Goal: Use online tool/utility: Utilize a website feature to perform a specific function

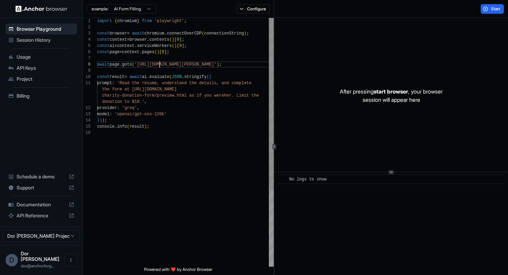
scroll to position [44, 0]
drag, startPoint x: 160, startPoint y: 65, endPoint x: 236, endPoint y: 65, distance: 76.7
click at [236, 65] on div "import { chromium } from 'playwright' ; const browser = await chromium . connec…" at bounding box center [185, 198] width 177 height 361
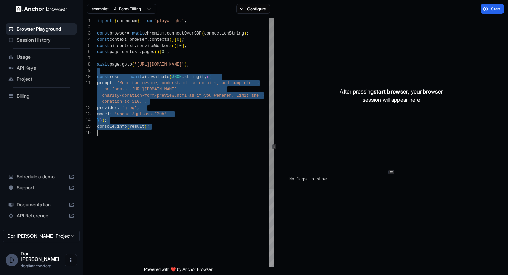
drag, startPoint x: 157, startPoint y: 73, endPoint x: 157, endPoint y: 161, distance: 88.1
click at [157, 161] on div "import { chromium } from 'playwright' ; const browser = await chromium . connec…" at bounding box center [185, 198] width 177 height 361
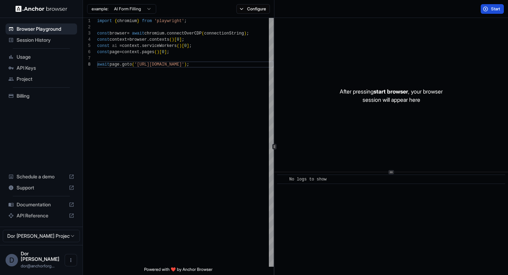
type textarea "**********"
click at [490, 10] on button "Start" at bounding box center [492, 9] width 23 height 10
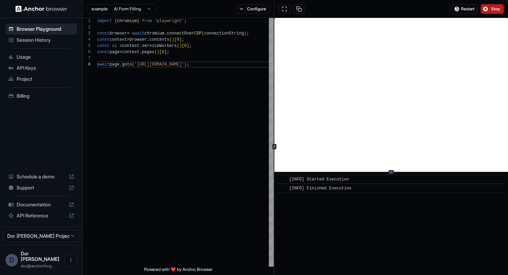
click at [493, 10] on span "Stop" at bounding box center [496, 9] width 10 height 6
click at [252, 9] on button "Configure" at bounding box center [253, 9] width 34 height 10
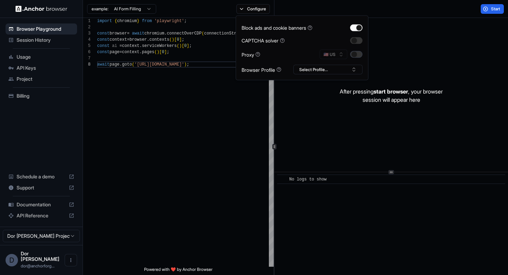
click at [358, 55] on button "button" at bounding box center [356, 54] width 12 height 7
click at [427, 9] on div "Start" at bounding box center [391, 9] width 234 height 18
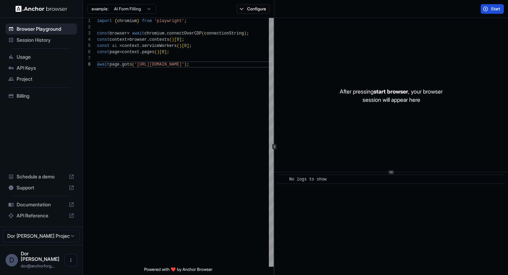
click at [488, 6] on button "Start" at bounding box center [492, 9] width 23 height 10
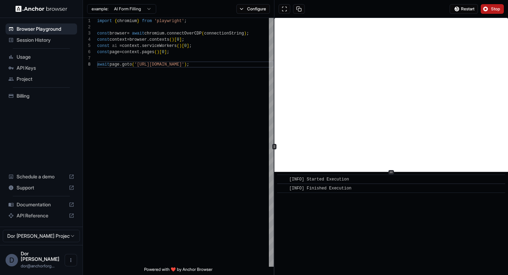
click at [495, 10] on span "Stop" at bounding box center [496, 9] width 10 height 6
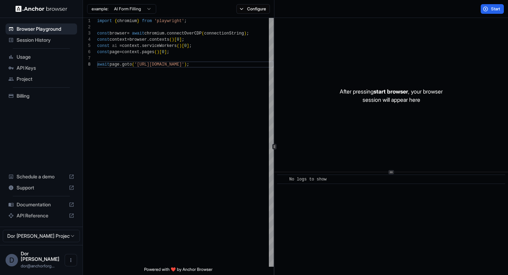
click at [33, 41] on span "Session History" at bounding box center [46, 40] width 58 height 7
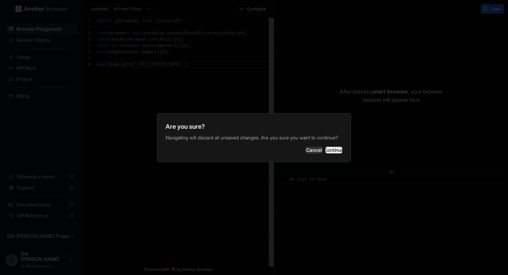
click at [332, 152] on button "Continue" at bounding box center [333, 150] width 17 height 7
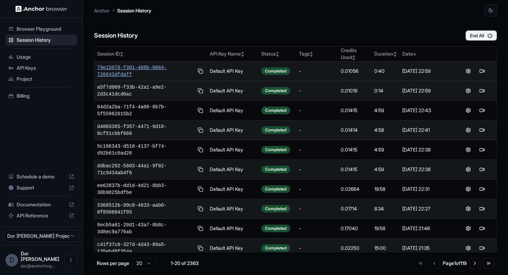
click at [128, 66] on span "79e15078-f301-480b-8084-726643dfdaff" at bounding box center [145, 71] width 97 height 14
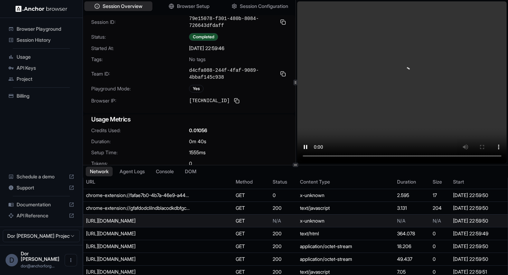
scroll to position [18, 0]
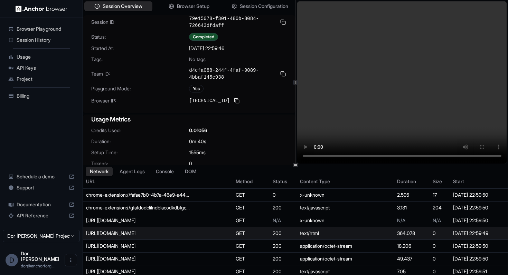
click at [130, 234] on div "https://webbotauth.io/test" at bounding box center [138, 233] width 104 height 7
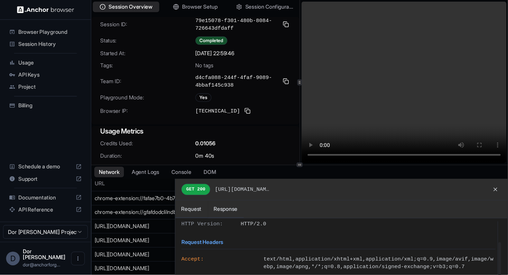
scroll to position [41, 0]
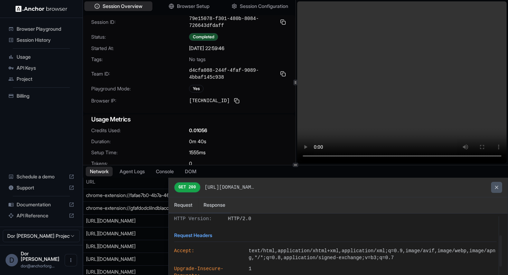
click at [496, 186] on button at bounding box center [496, 187] width 11 height 11
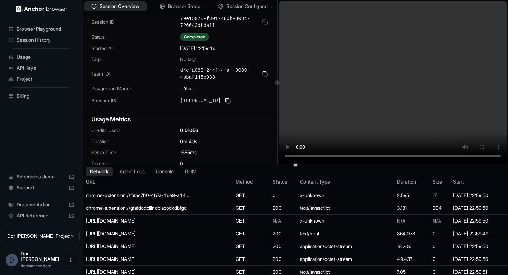
click at [278, 134] on div at bounding box center [278, 82] width 0 height 165
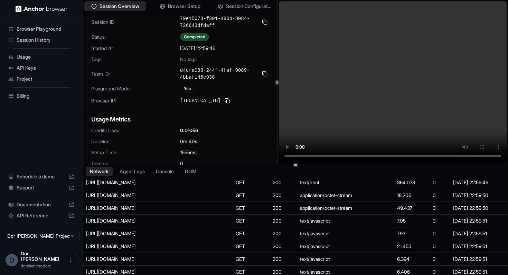
scroll to position [74, 0]
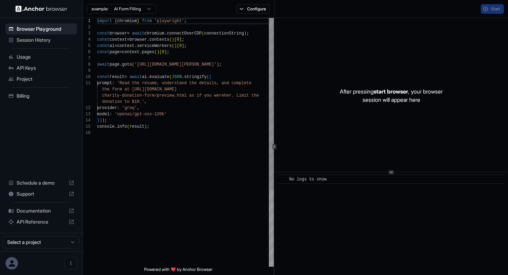
scroll to position [62, 0]
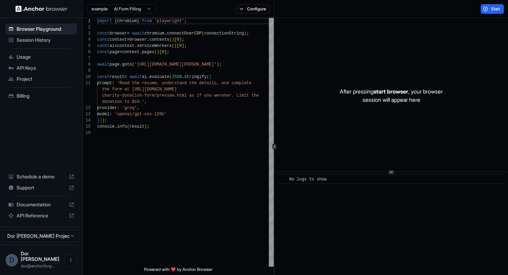
click at [29, 40] on span "Session History" at bounding box center [46, 40] width 58 height 7
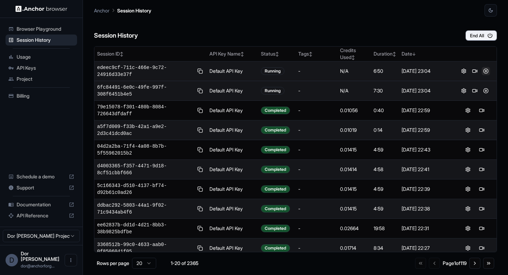
click at [485, 70] on button at bounding box center [486, 71] width 8 height 8
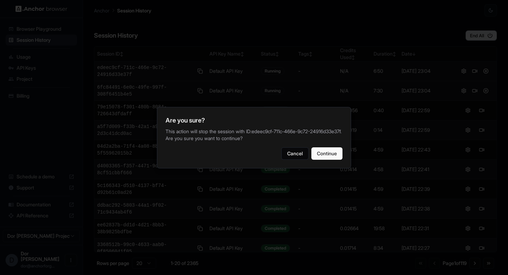
click at [281, 148] on button "Cancel" at bounding box center [294, 154] width 27 height 12
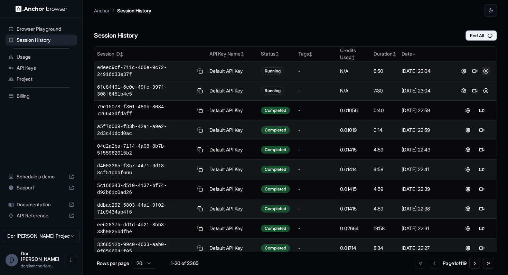
click at [486, 71] on button at bounding box center [486, 71] width 8 height 8
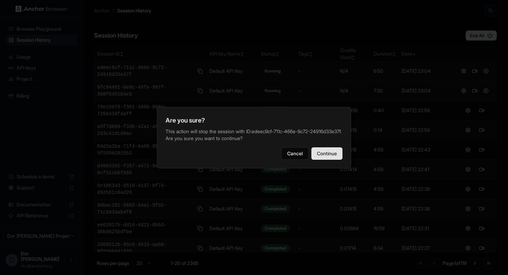
click at [330, 158] on button "Continue" at bounding box center [326, 154] width 31 height 12
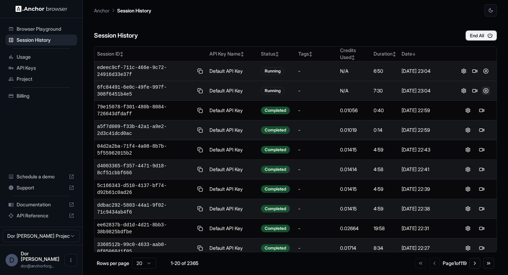
click at [486, 90] on button at bounding box center [486, 91] width 8 height 8
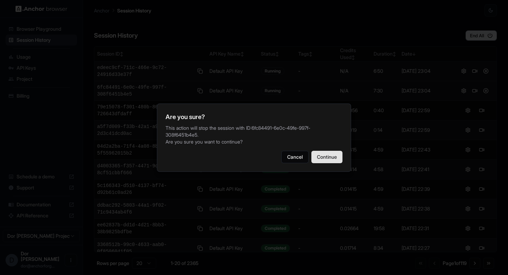
click at [332, 154] on button "Continue" at bounding box center [326, 157] width 31 height 12
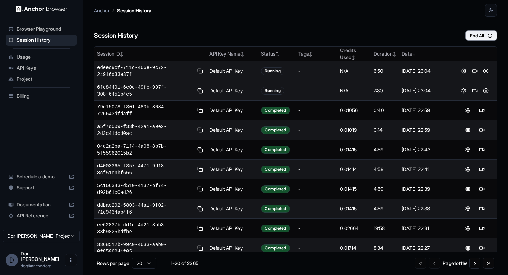
click at [221, 28] on div "Session History End All" at bounding box center [295, 29] width 403 height 24
click at [124, 68] on span "edeec9cf-711c-466e-9c72-24916d33e37f" at bounding box center [145, 71] width 97 height 14
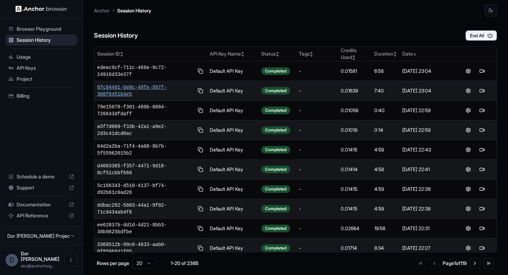
click at [132, 88] on span "6fc84491-6e0c-49fe-997f-308f6451b4e5" at bounding box center [145, 91] width 97 height 14
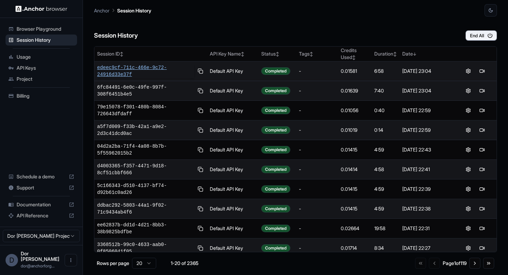
click at [144, 69] on span "edeec9cf-711c-466e-9c72-24916d33e37f" at bounding box center [145, 71] width 97 height 14
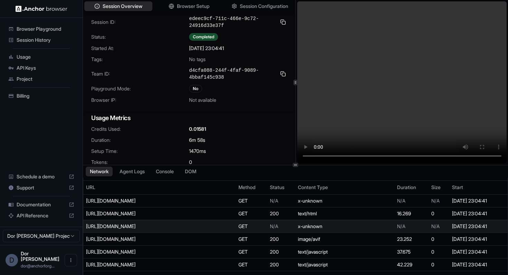
scroll to position [16, 0]
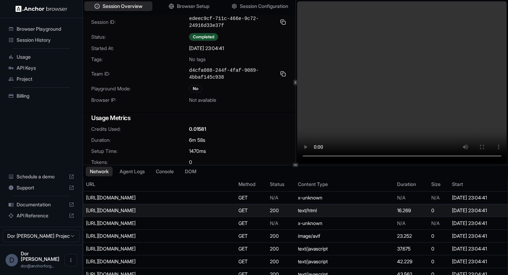
click at [171, 211] on div "[URL][DOMAIN_NAME]" at bounding box center [138, 210] width 104 height 7
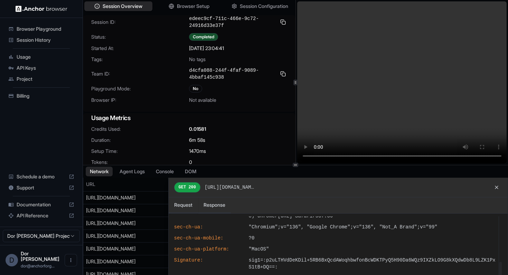
scroll to position [129, 0]
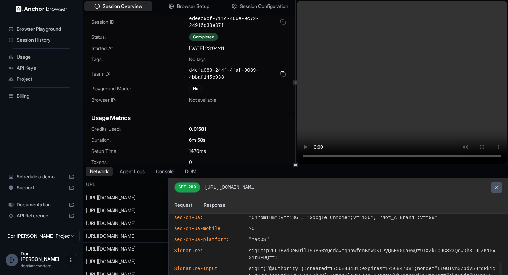
click at [495, 188] on button at bounding box center [496, 187] width 11 height 11
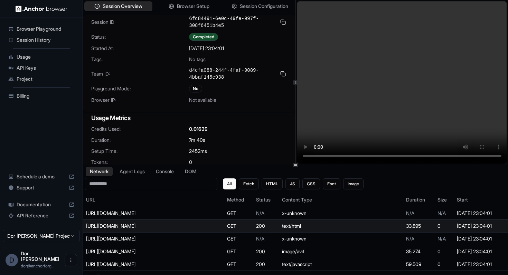
click at [142, 226] on div "[URL][DOMAIN_NAME]" at bounding box center [138, 226] width 104 height 7
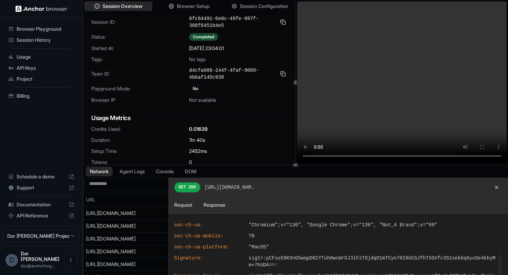
scroll to position [129, 0]
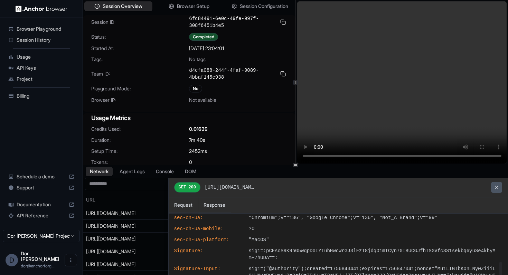
click at [497, 188] on button at bounding box center [496, 187] width 11 height 11
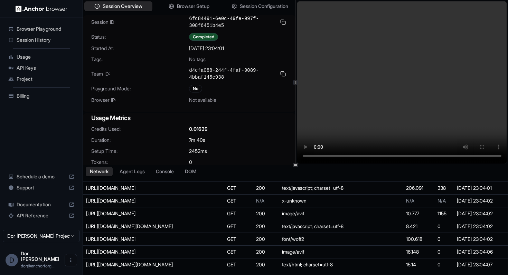
scroll to position [195, 0]
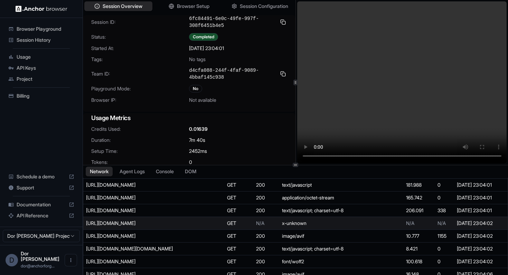
click at [195, 224] on td "[URL][DOMAIN_NAME]" at bounding box center [153, 223] width 141 height 13
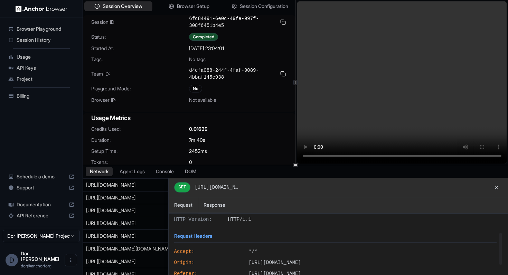
scroll to position [0, 0]
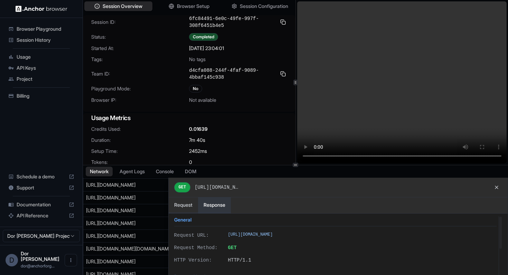
click at [225, 200] on button "Response" at bounding box center [214, 206] width 33 height 16
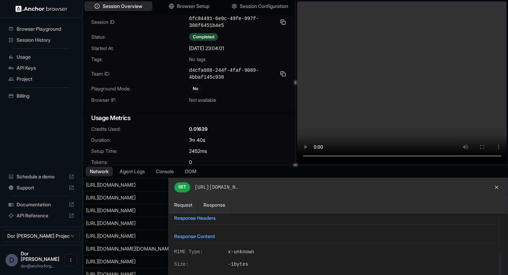
scroll to position [82, 0]
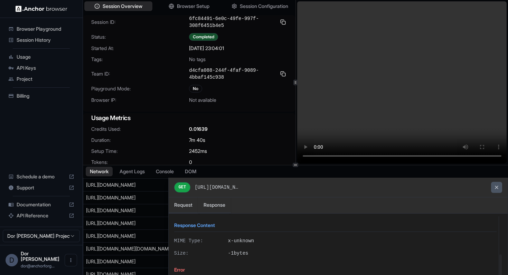
click at [496, 187] on button at bounding box center [496, 187] width 11 height 11
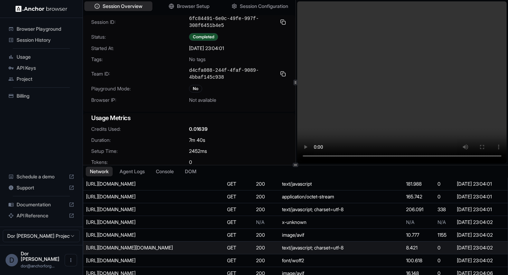
scroll to position [196, 0]
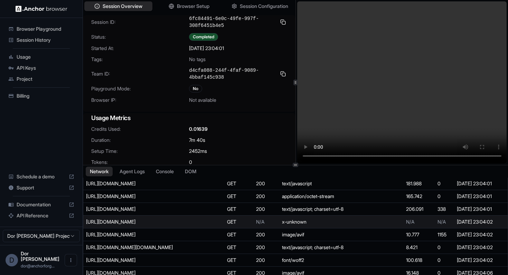
click at [169, 225] on div "[URL][DOMAIN_NAME]" at bounding box center [138, 222] width 104 height 7
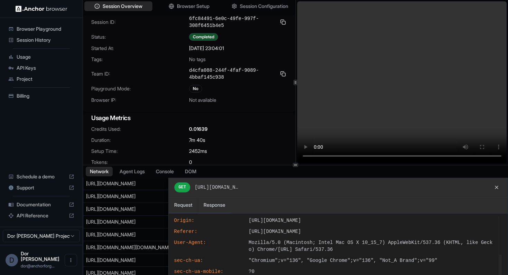
scroll to position [0, 0]
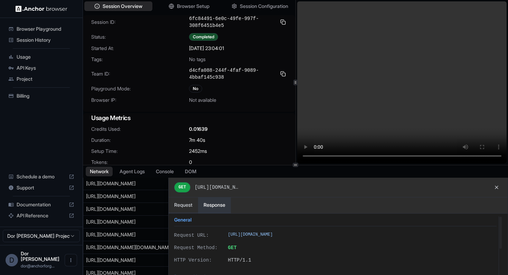
click at [215, 207] on button "Response" at bounding box center [214, 206] width 33 height 16
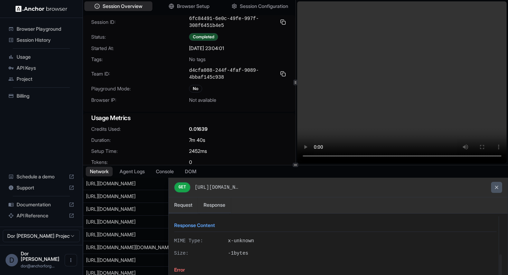
click at [496, 190] on button at bounding box center [496, 187] width 11 height 11
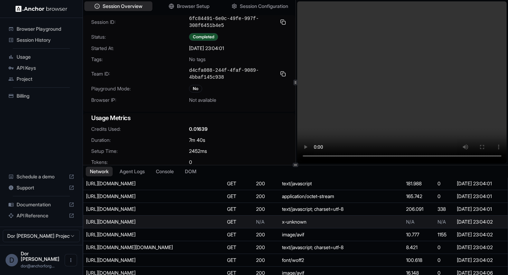
click at [168, 226] on td "[URL][DOMAIN_NAME]" at bounding box center [153, 222] width 141 height 13
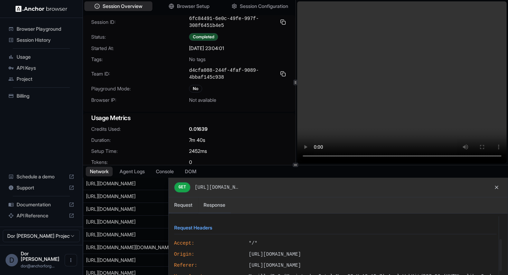
scroll to position [83, 0]
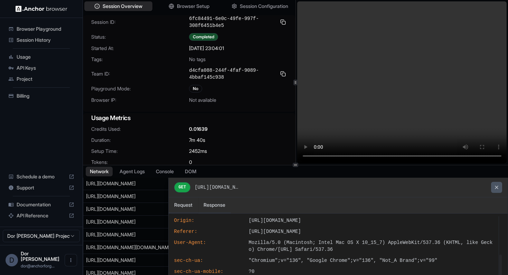
click at [493, 191] on button at bounding box center [496, 187] width 11 height 11
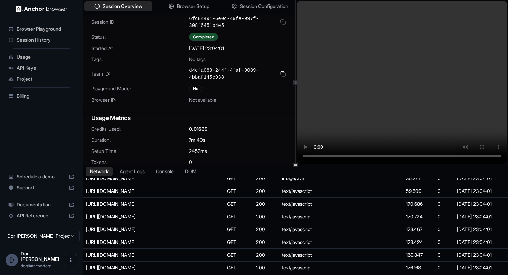
scroll to position [0, 0]
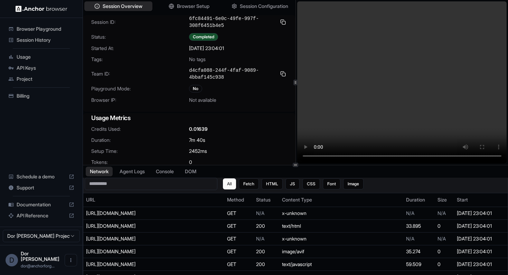
click at [146, 185] on input at bounding box center [151, 184] width 133 height 12
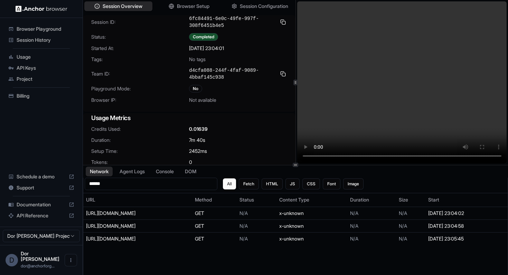
type input "******"
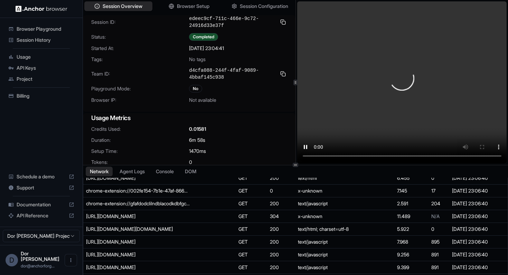
scroll to position [904, 0]
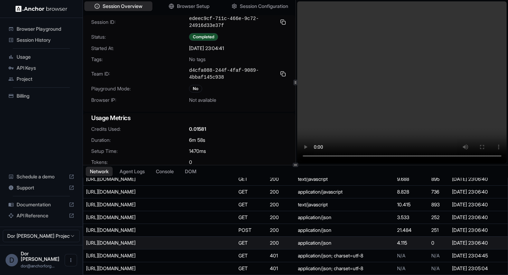
click at [162, 243] on div "[URL][DOMAIN_NAME]" at bounding box center [138, 243] width 104 height 7
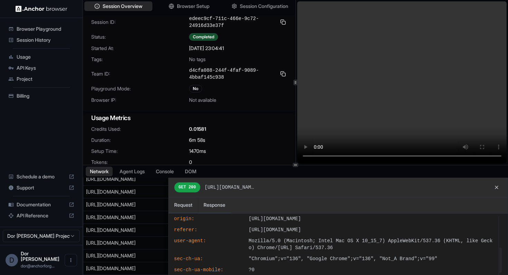
scroll to position [86, 0]
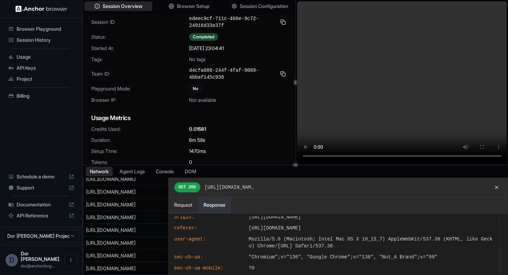
click at [222, 204] on button "Response" at bounding box center [214, 206] width 33 height 16
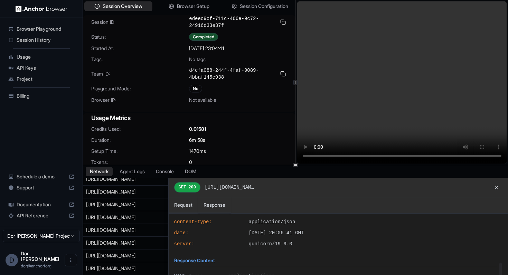
scroll to position [136, 0]
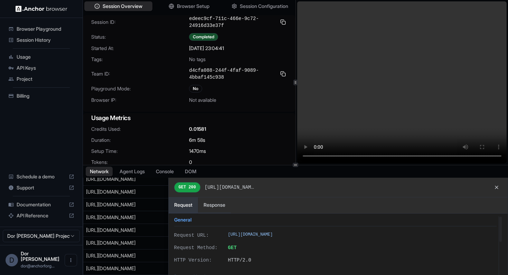
click at [185, 203] on button "Request" at bounding box center [183, 206] width 29 height 16
